Goal: Navigation & Orientation: Go to known website

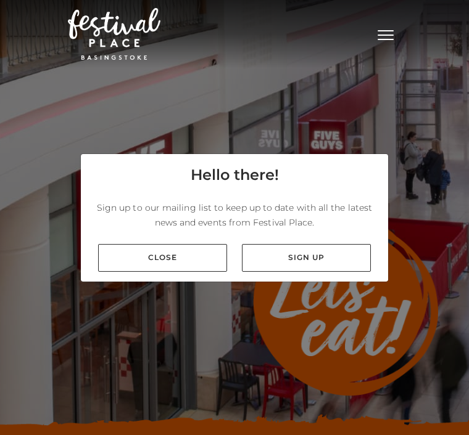
click at [192, 272] on link "Close" at bounding box center [162, 258] width 129 height 28
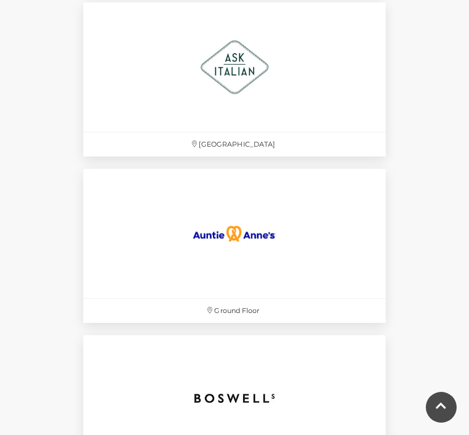
scroll to position [1012, 0]
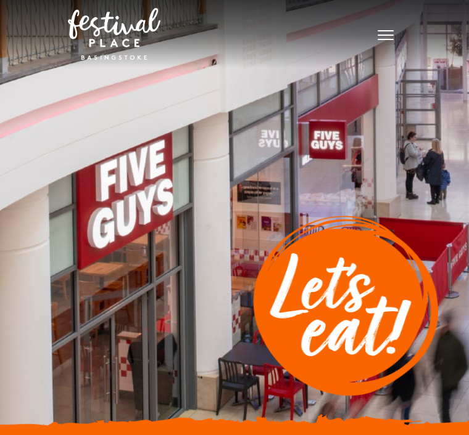
click at [391, 36] on span "Toggle navigation" at bounding box center [385, 35] width 16 height 1
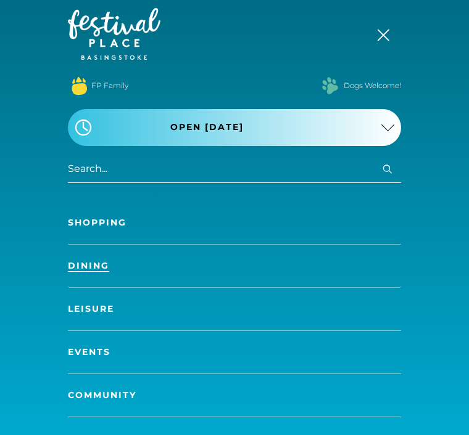
click at [218, 264] on link "Dining" at bounding box center [234, 266] width 333 height 43
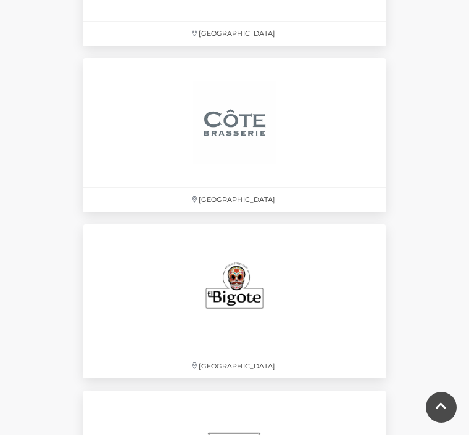
click at [239, 200] on p "Festival Square" at bounding box center [234, 200] width 302 height 24
click at [242, 86] on img at bounding box center [235, 123] width 130 height 130
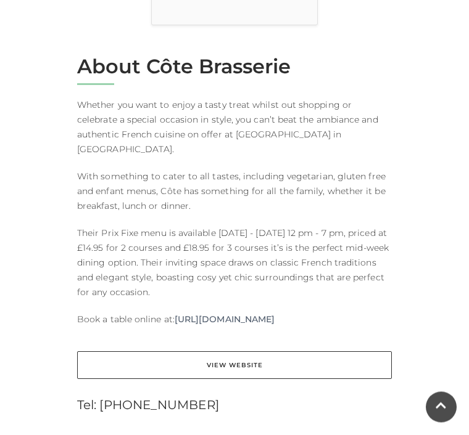
scroll to position [499, 0]
click at [250, 352] on link "View Website" at bounding box center [234, 366] width 315 height 28
